Goal: Register for event/course: Sign up to attend an event or enroll in a course

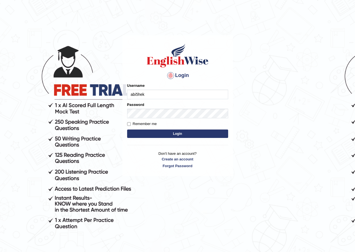
type input "abi5hek"
click at [155, 132] on button "Login" at bounding box center [177, 133] width 101 height 8
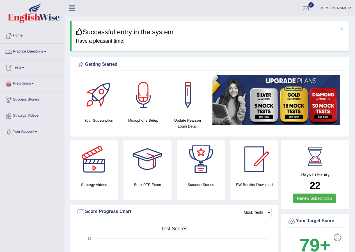
click at [24, 68] on link "Tests" at bounding box center [32, 67] width 64 height 14
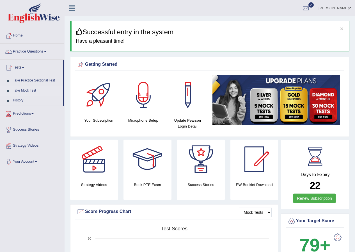
click at [24, 89] on link "Take Mock Test" at bounding box center [36, 91] width 53 height 10
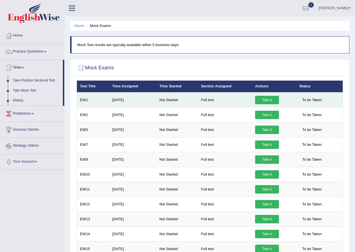
click at [269, 97] on link "Take it" at bounding box center [267, 100] width 24 height 8
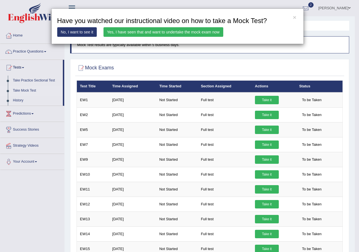
click at [147, 35] on link "Yes, I have seen that and want to undertake the mock exam now" at bounding box center [164, 32] width 120 height 10
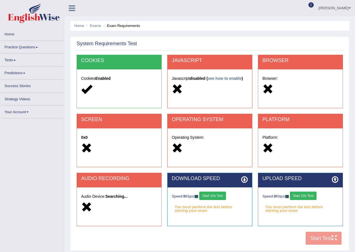
click at [212, 194] on div "Speed: 0 Kbps Start 10s Test You must perform the test before starting your exa…" at bounding box center [210, 201] width 85 height 28
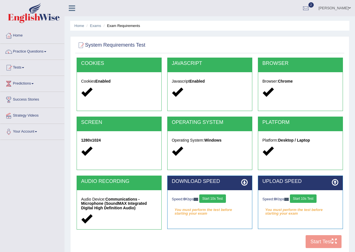
click at [214, 199] on button "Start 10s Test" at bounding box center [212, 198] width 27 height 8
click at [296, 198] on button "Start 10s Test" at bounding box center [303, 198] width 27 height 8
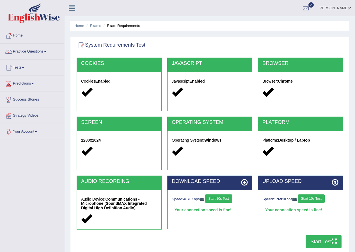
click at [224, 201] on button "Start 10s Test" at bounding box center [218, 198] width 27 height 8
click at [316, 238] on button "Start Test" at bounding box center [324, 241] width 36 height 13
